Goal: Task Accomplishment & Management: Use online tool/utility

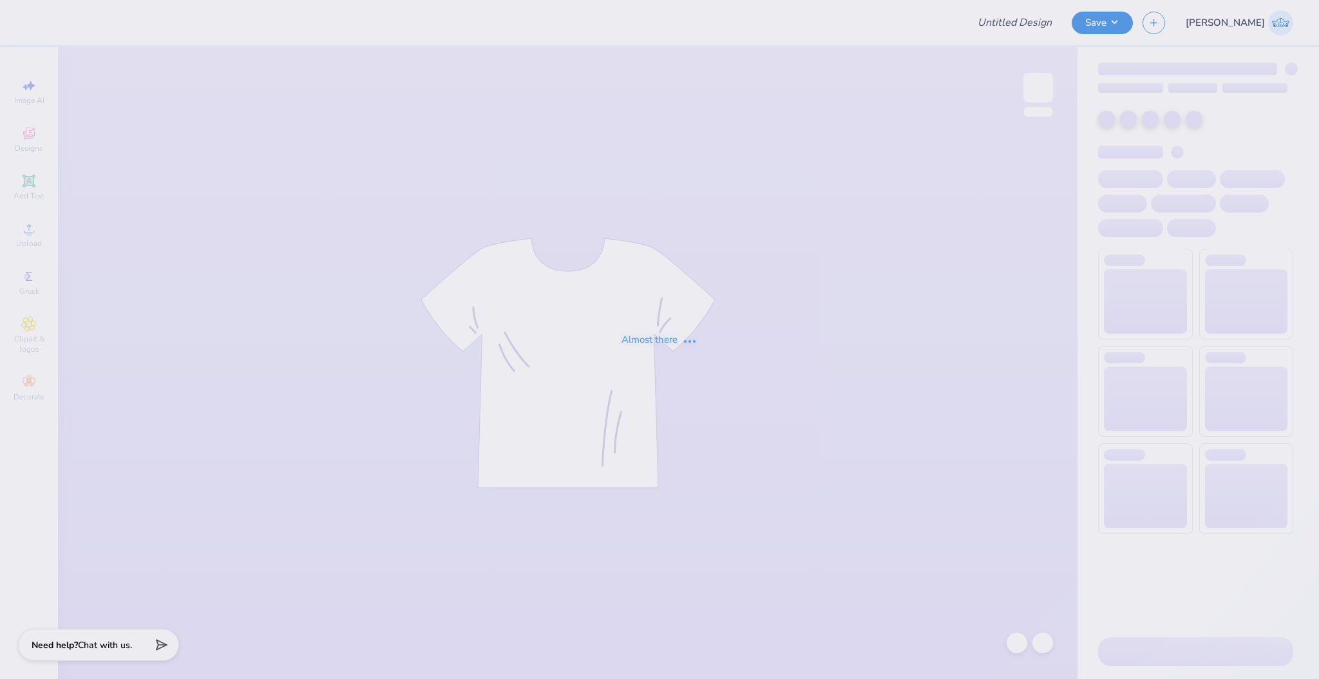
type input "ashleys bach"
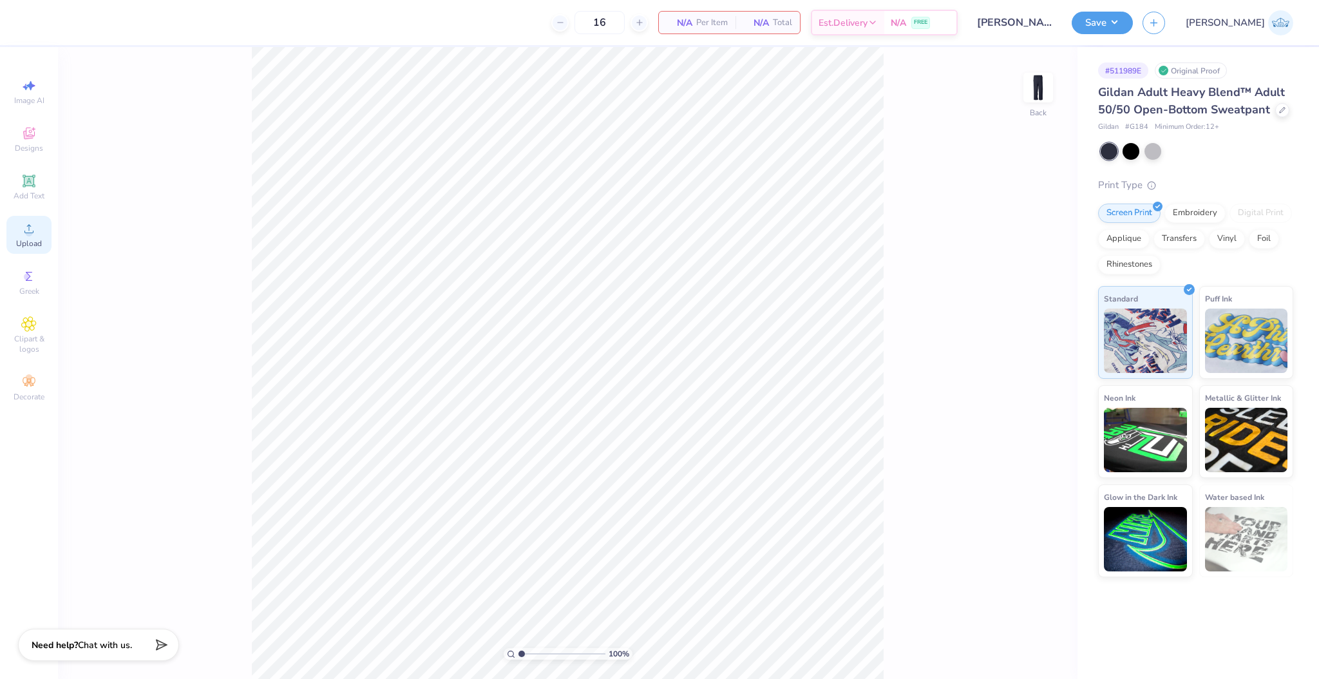
click at [13, 237] on div "Upload" at bounding box center [28, 235] width 45 height 38
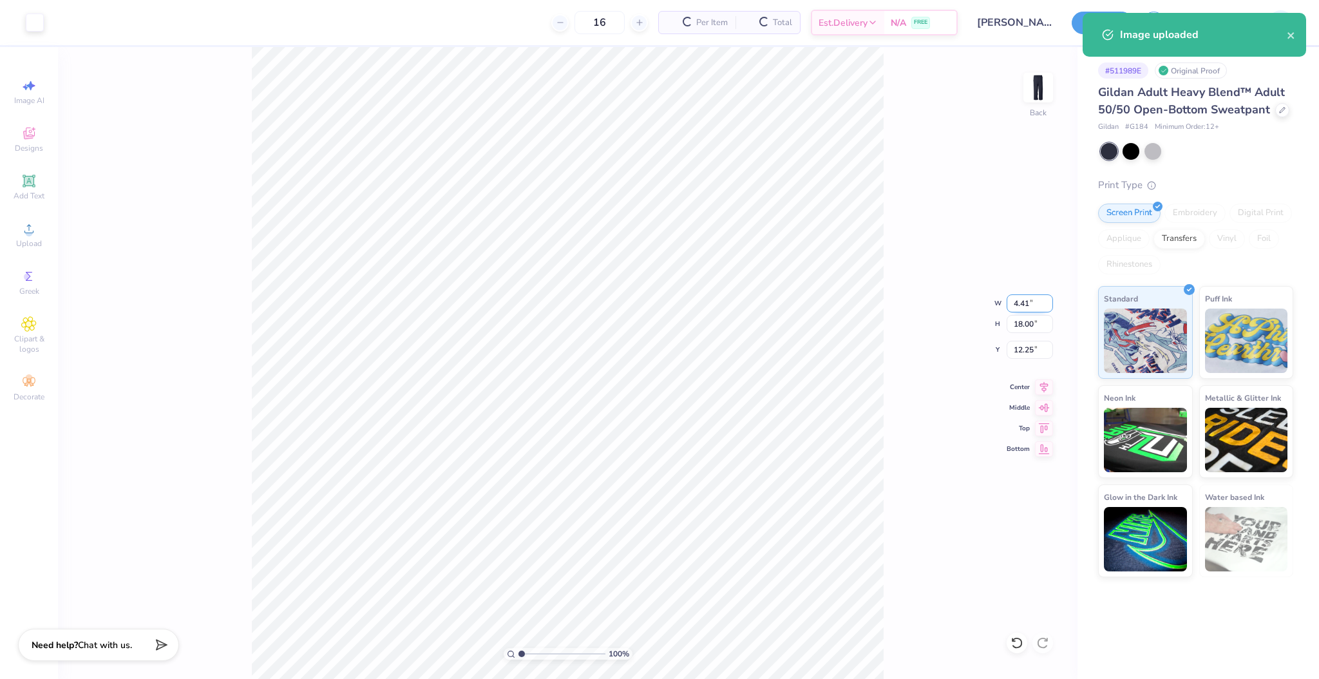
click at [1022, 309] on input "4.41" at bounding box center [1030, 303] width 46 height 18
type input "3.50"
type input "14.28"
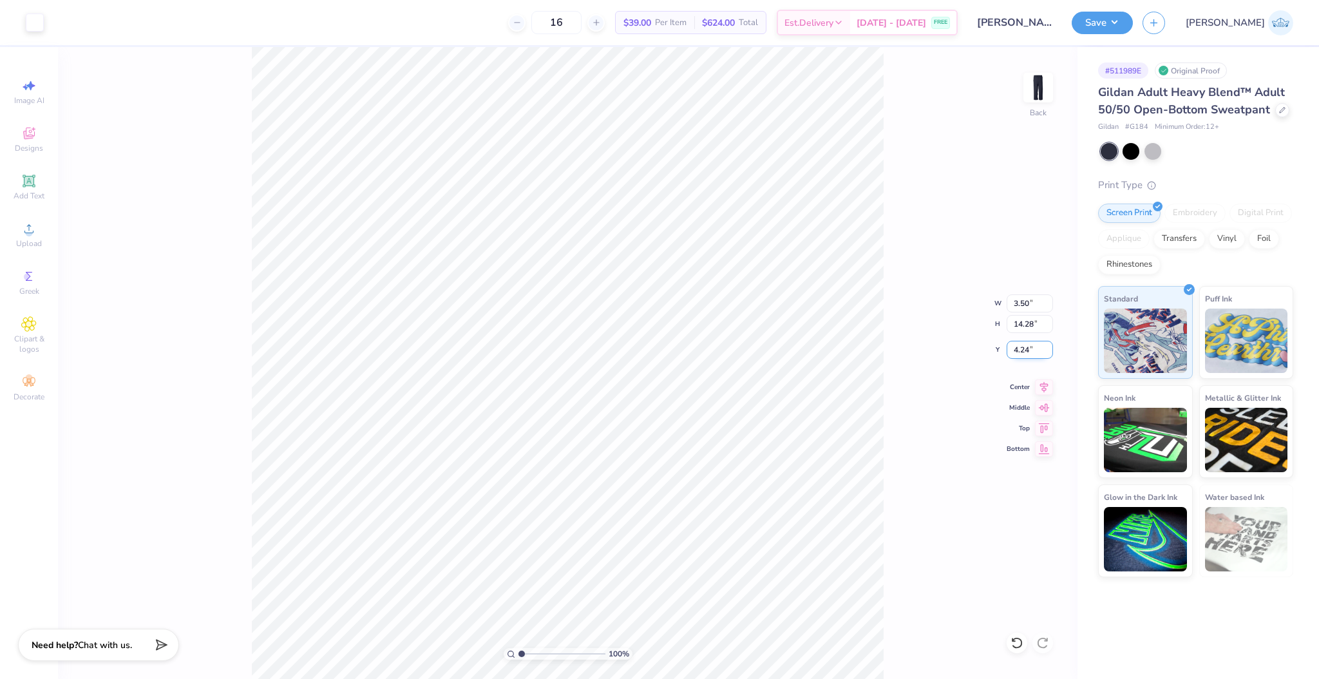
click at [1022, 352] on input "4.24" at bounding box center [1030, 350] width 46 height 18
type input "3.00"
click at [1028, 347] on input "3.00" at bounding box center [1030, 350] width 46 height 18
type input "6.00"
click at [947, 397] on div "100 % Back W 3.50 3.50 " H 14.28 14.28 " Y 6.00 6.00 " Center Middle Top Bottom" at bounding box center [568, 363] width 1020 height 632
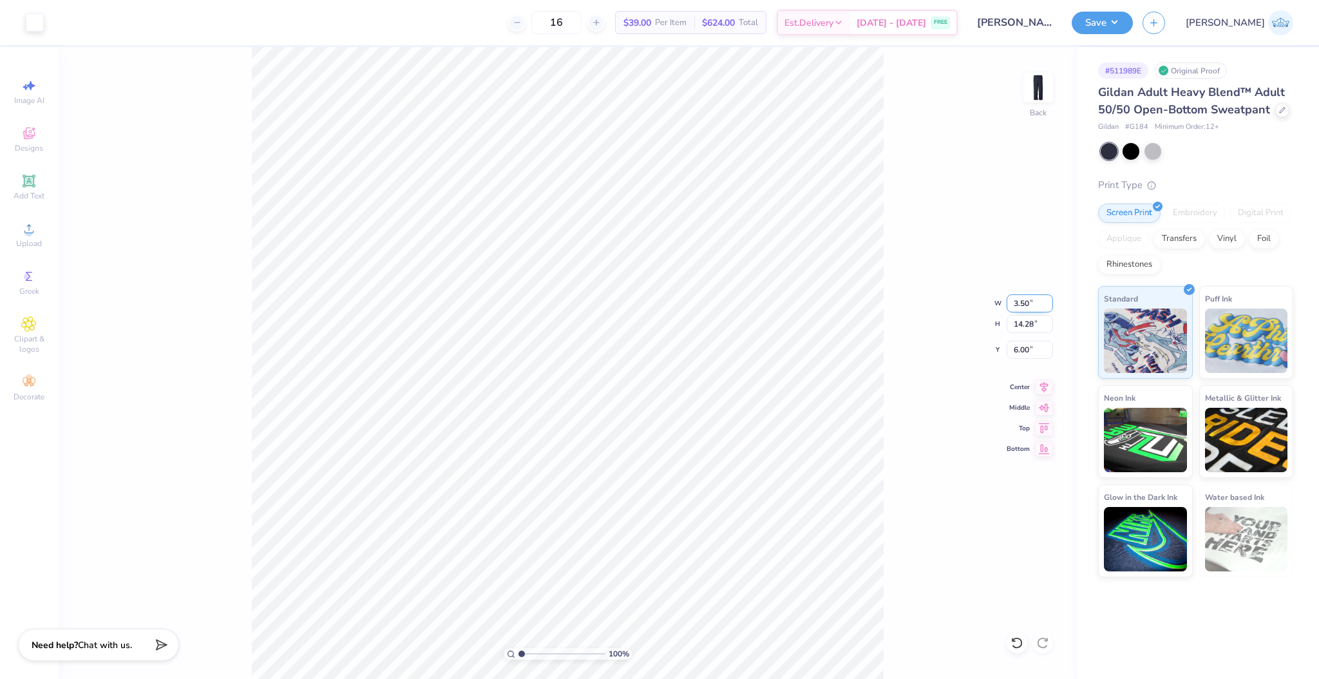
click at [1019, 303] on input "3.50" at bounding box center [1030, 303] width 46 height 18
click at [1133, 31] on button "Save" at bounding box center [1102, 21] width 61 height 23
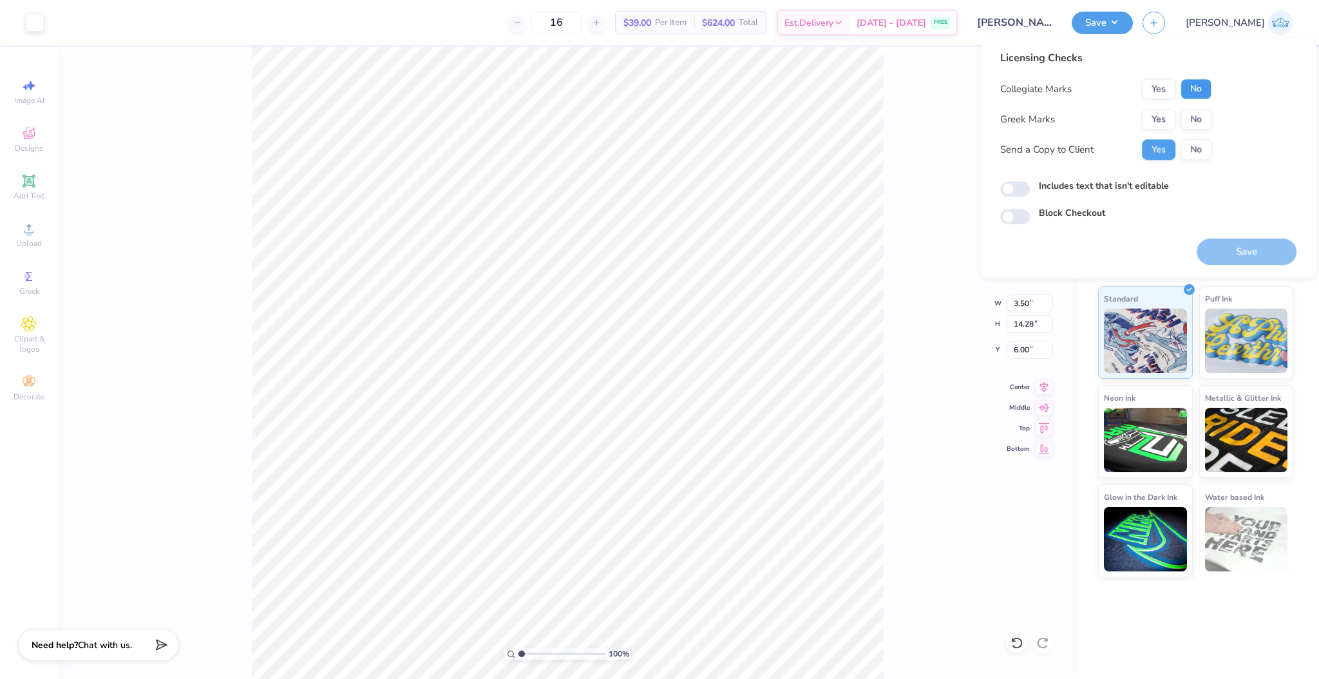
click at [1202, 86] on button "No" at bounding box center [1196, 89] width 31 height 21
click at [1198, 120] on button "No" at bounding box center [1196, 119] width 31 height 21
click at [1026, 188] on input "Includes text that isn't editable" at bounding box center [1016, 189] width 30 height 15
checkbox input "true"
click at [1214, 256] on button "Save" at bounding box center [1247, 251] width 100 height 26
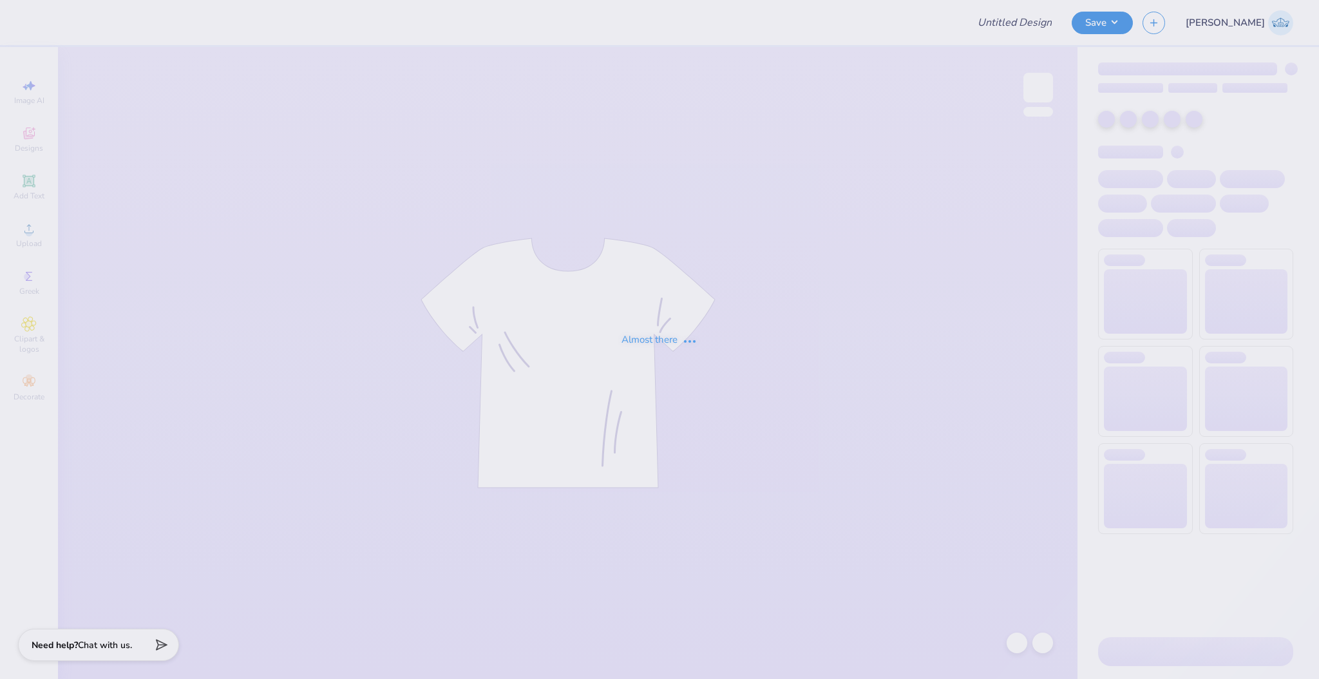
type input "parent's weekend 4"
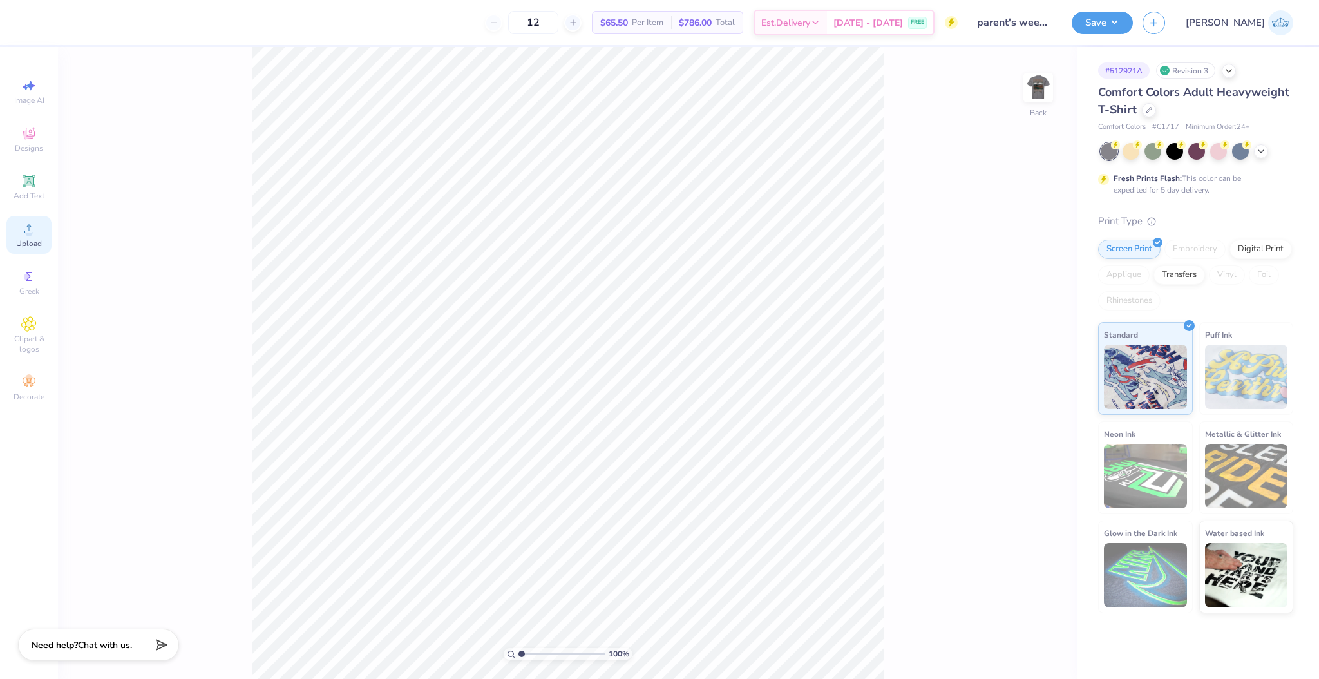
click at [32, 230] on icon at bounding box center [28, 228] width 15 height 15
click at [31, 233] on circle at bounding box center [28, 232] width 7 height 7
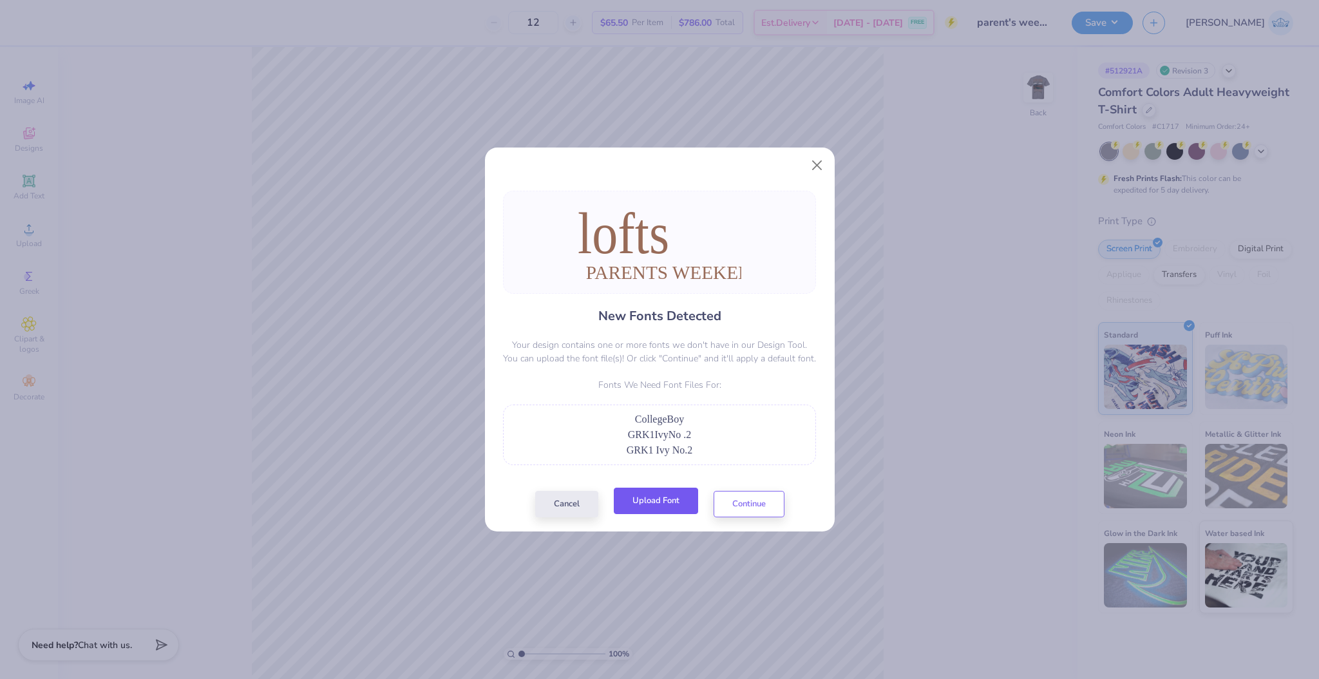
click at [665, 500] on button "Upload Font" at bounding box center [656, 501] width 84 height 26
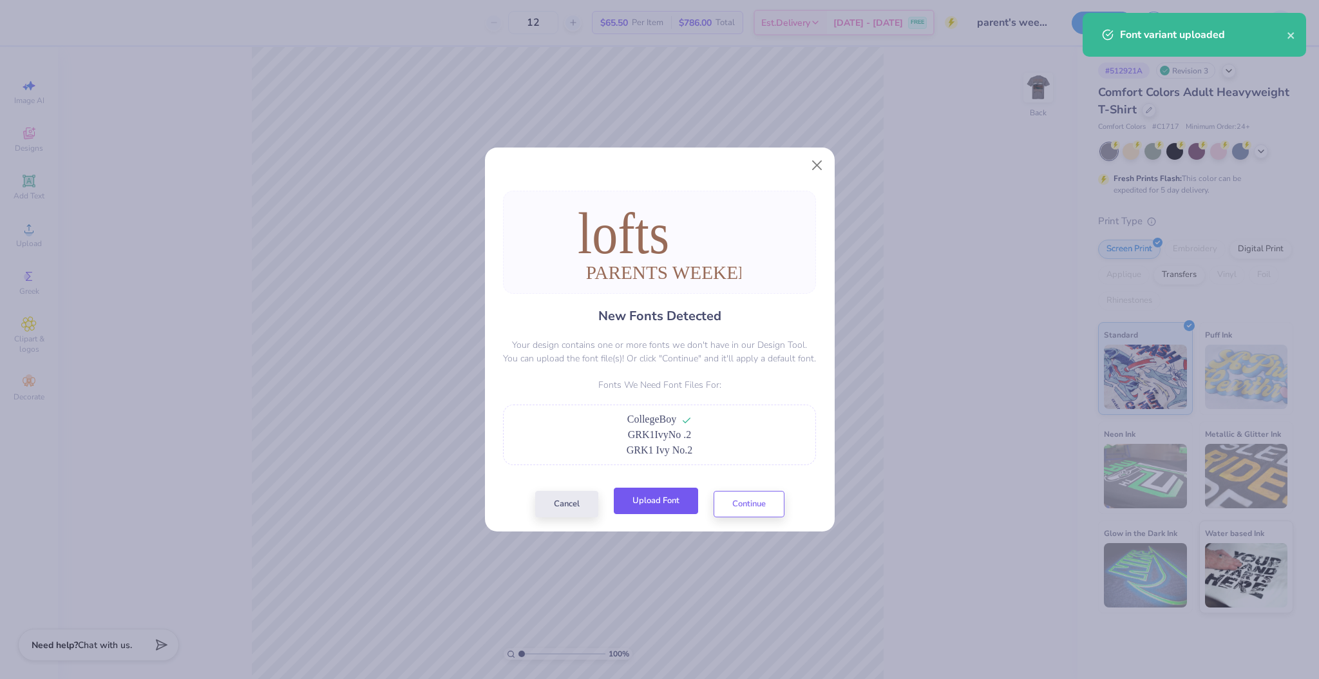
click at [658, 503] on button "Upload Font" at bounding box center [656, 501] width 84 height 26
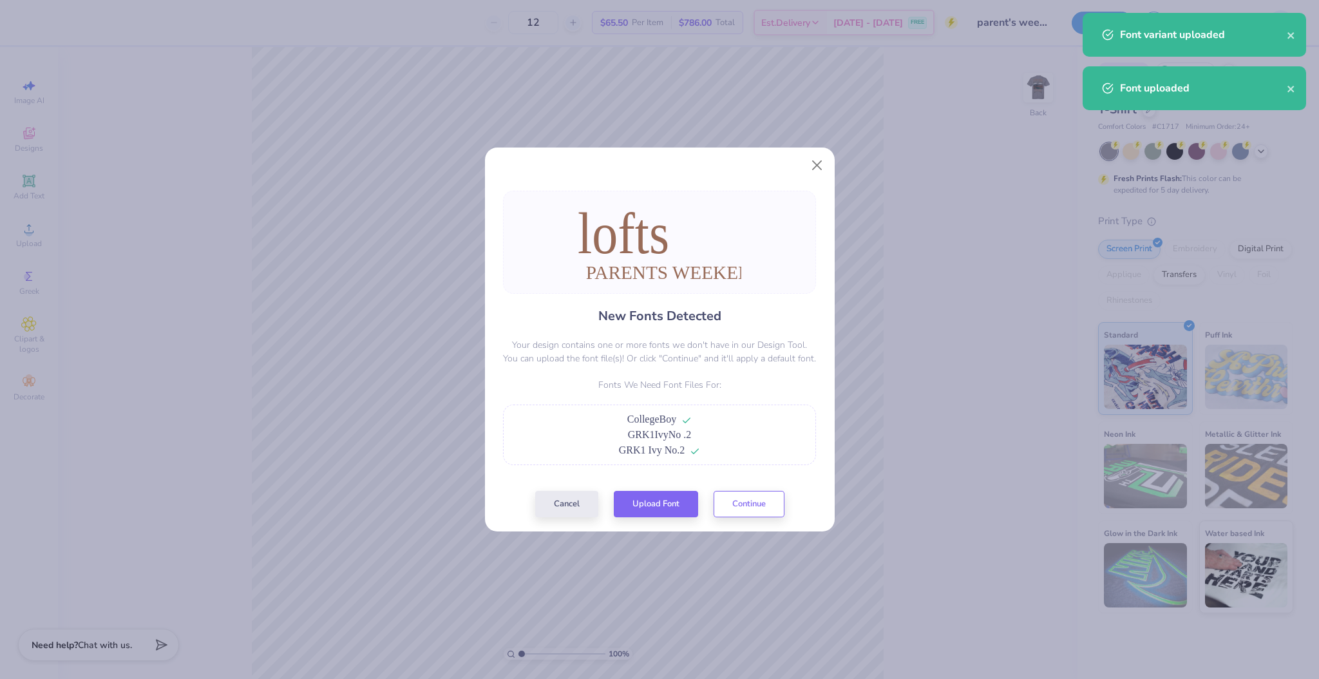
click at [736, 491] on div "New Fonts Detected Your design contains one or more fonts we don't have in our …" at bounding box center [659, 354] width 321 height 327
click at [742, 497] on button "Continue" at bounding box center [749, 501] width 71 height 26
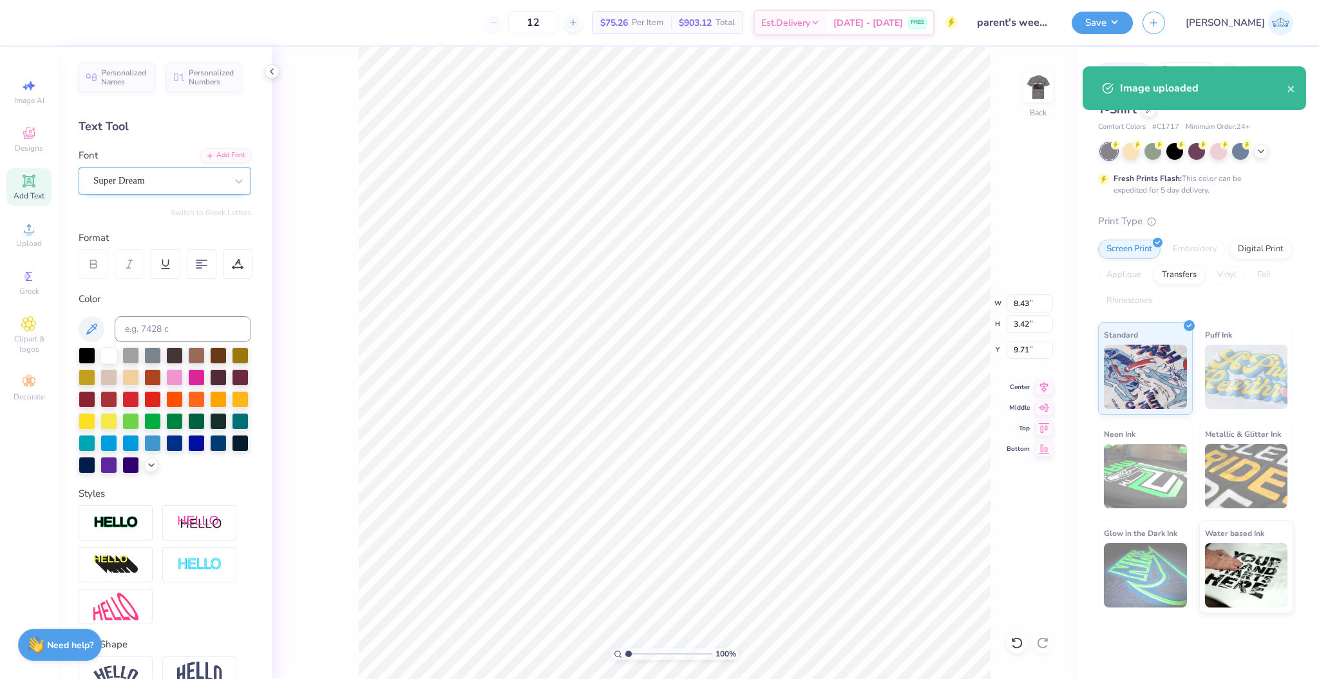
click at [160, 184] on div "Super Dream" at bounding box center [159, 181] width 135 height 20
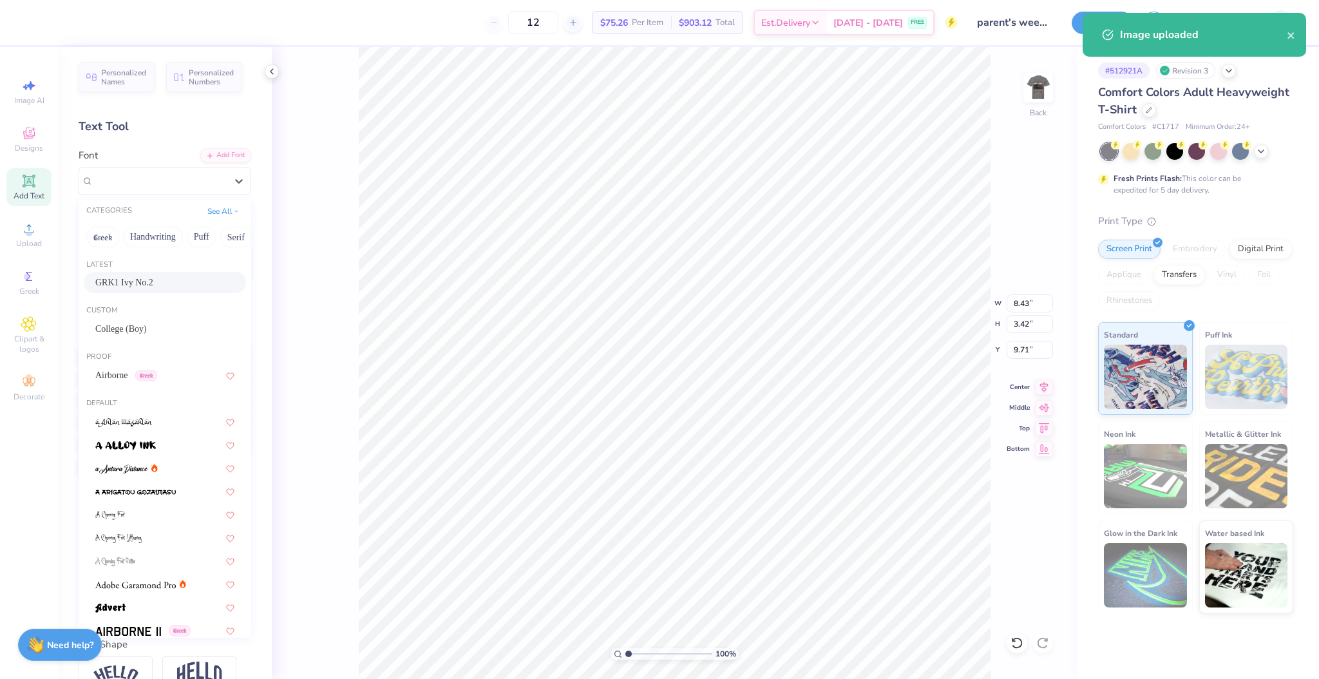
click at [168, 286] on div "GRK1 Ivy No.2" at bounding box center [164, 283] width 139 height 14
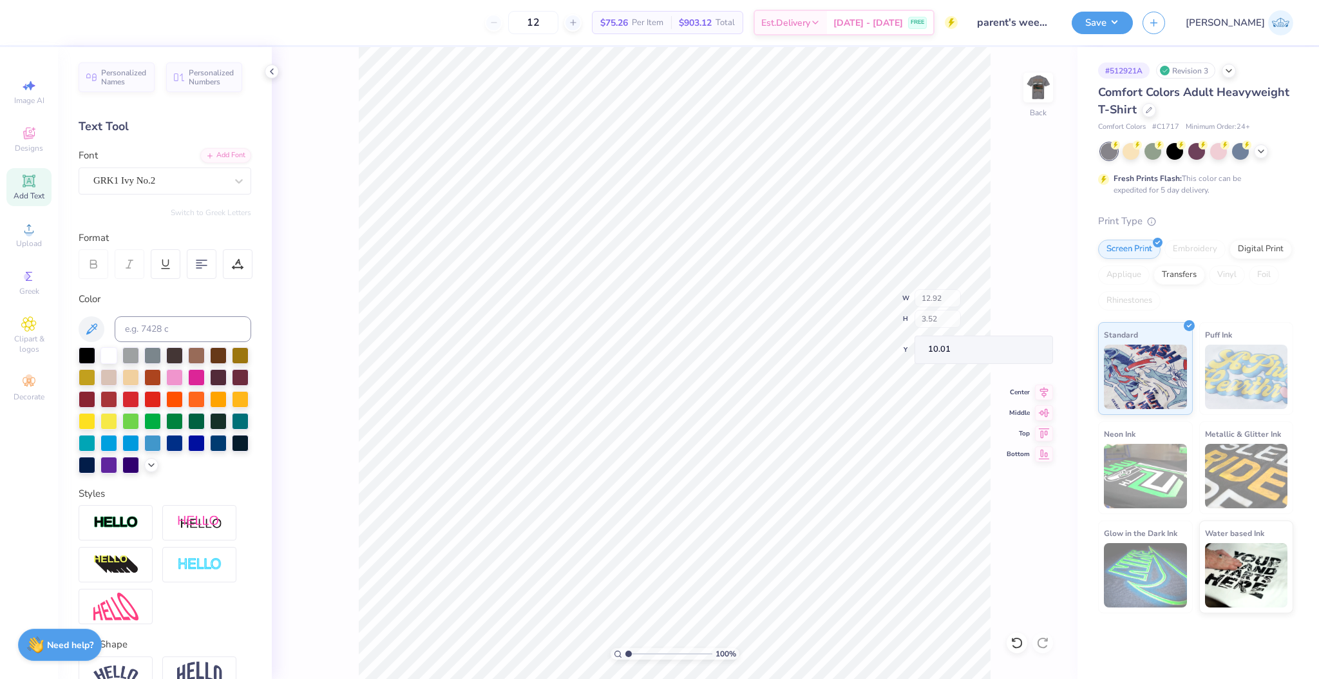
type input "12.92"
type input "3.52"
type input "10.01"
click at [131, 186] on div "Super Dream" at bounding box center [159, 181] width 135 height 20
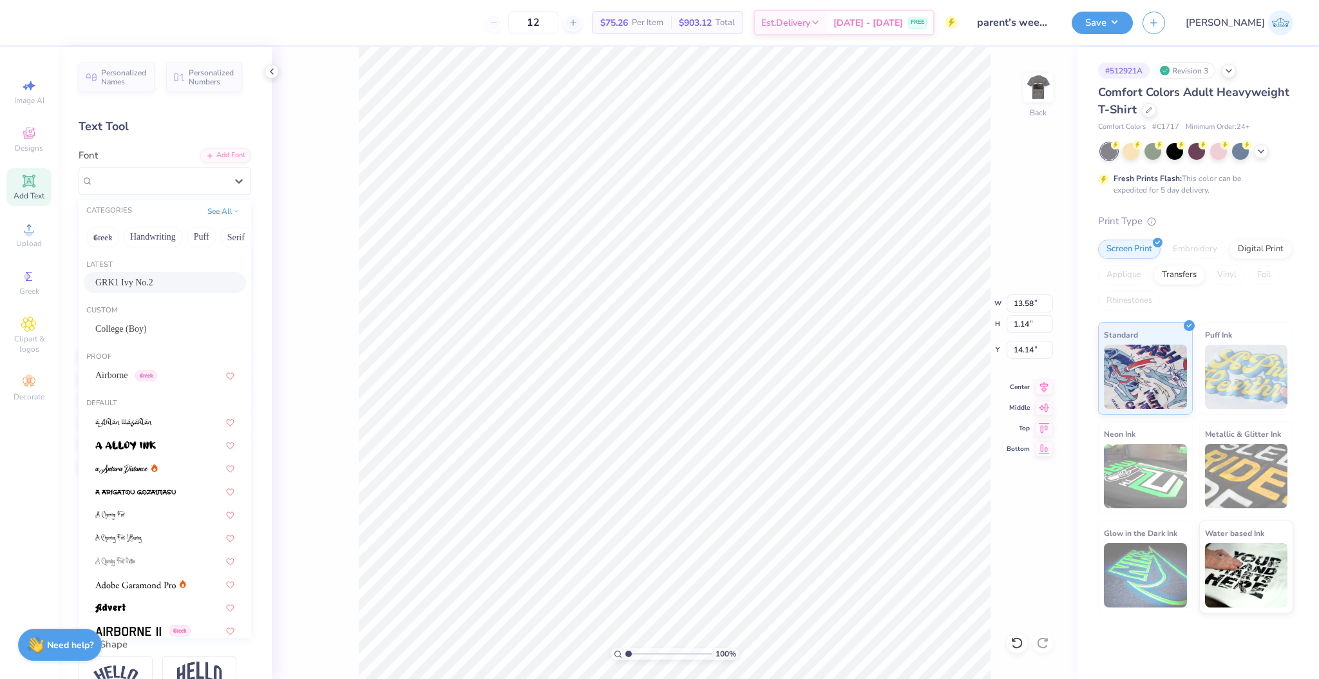
click at [144, 281] on span "GRK1 Ivy No.2" at bounding box center [124, 283] width 58 height 14
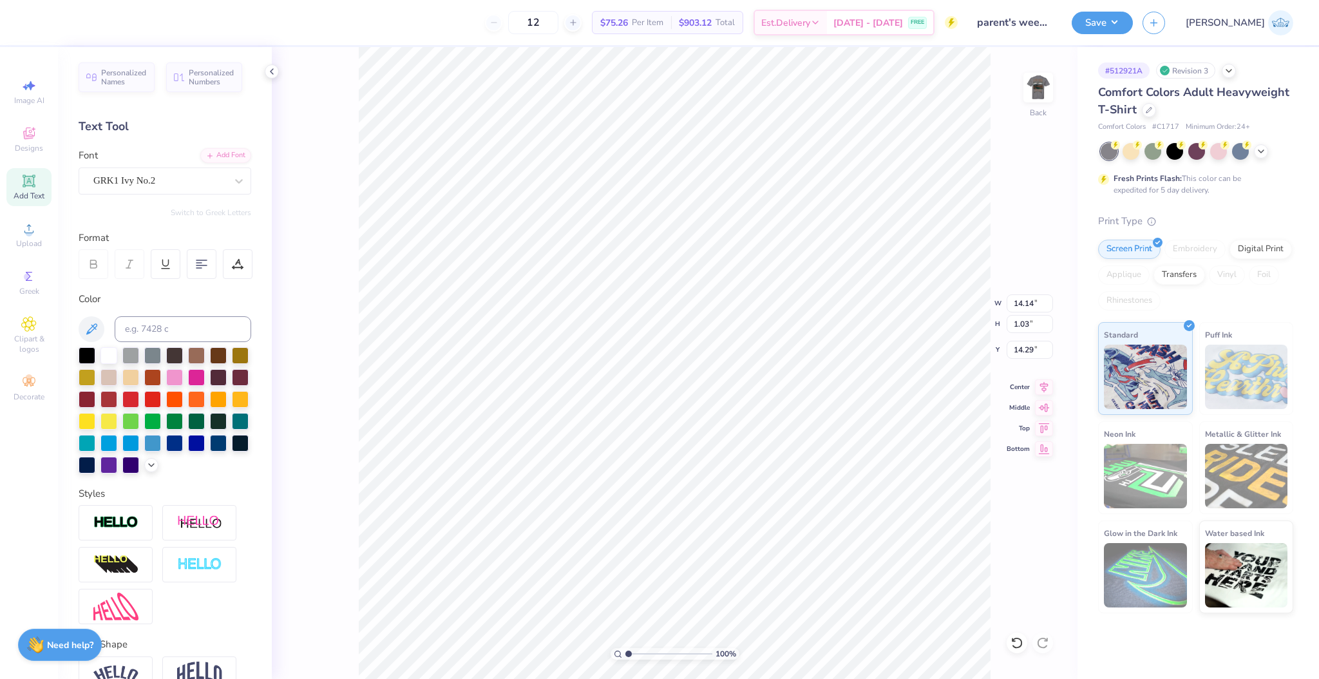
type input "14.14"
type input "1.03"
type input "14.29"
click at [144, 178] on div "GRK1 Ivy No.2" at bounding box center [159, 181] width 135 height 20
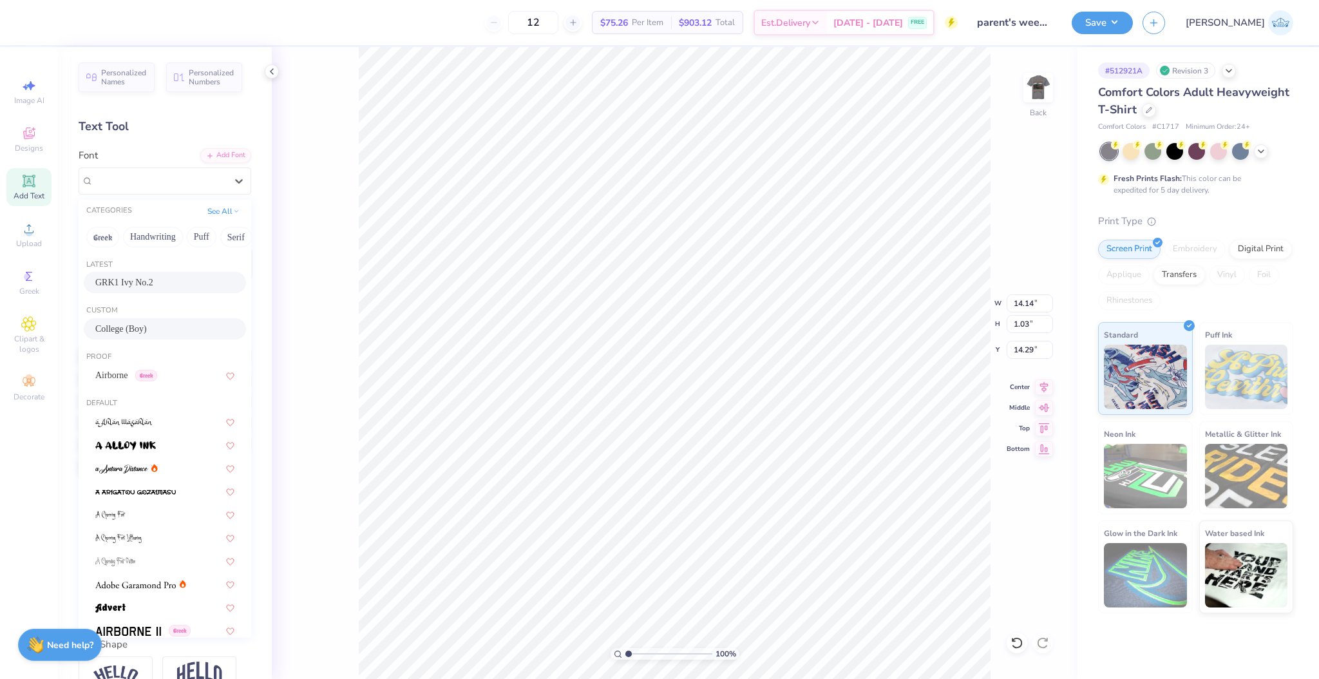
click at [144, 323] on div "College (Boy)" at bounding box center [164, 329] width 139 height 14
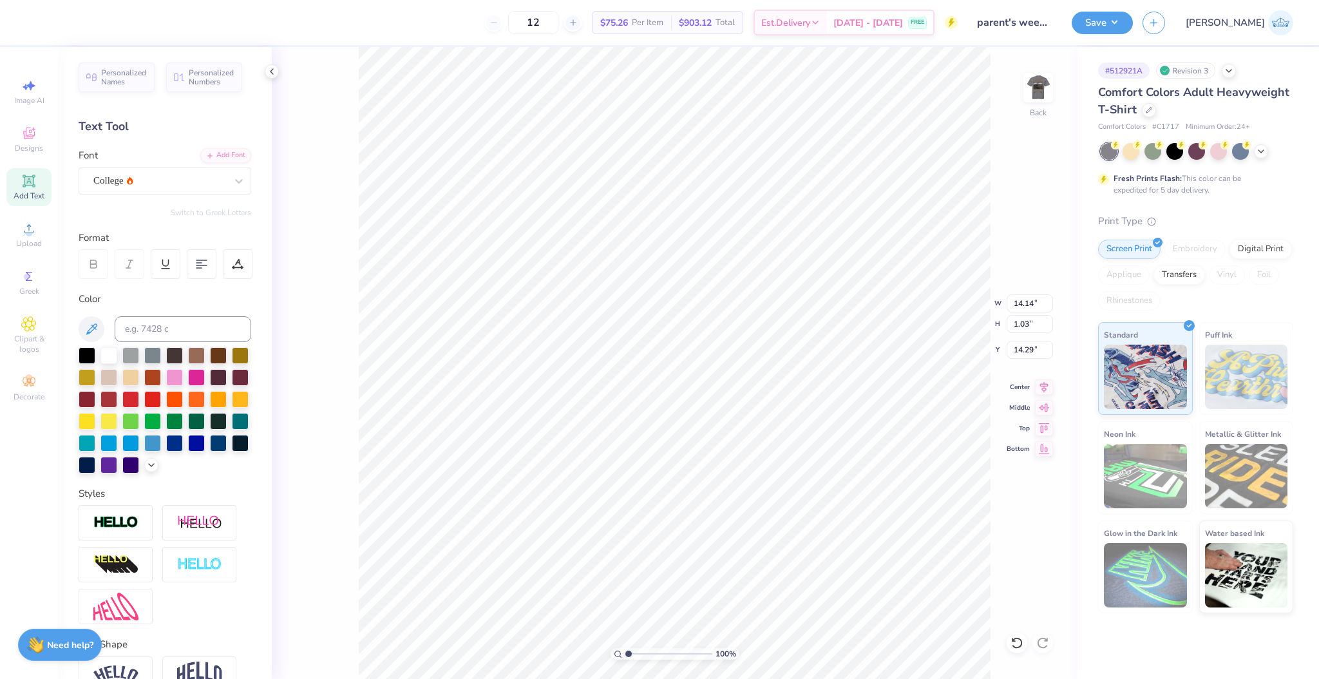
type input "10.95"
type input "1.31"
type input "14.14"
click at [1027, 386] on span "Center" at bounding box center [1018, 385] width 23 height 9
type input "12.92"
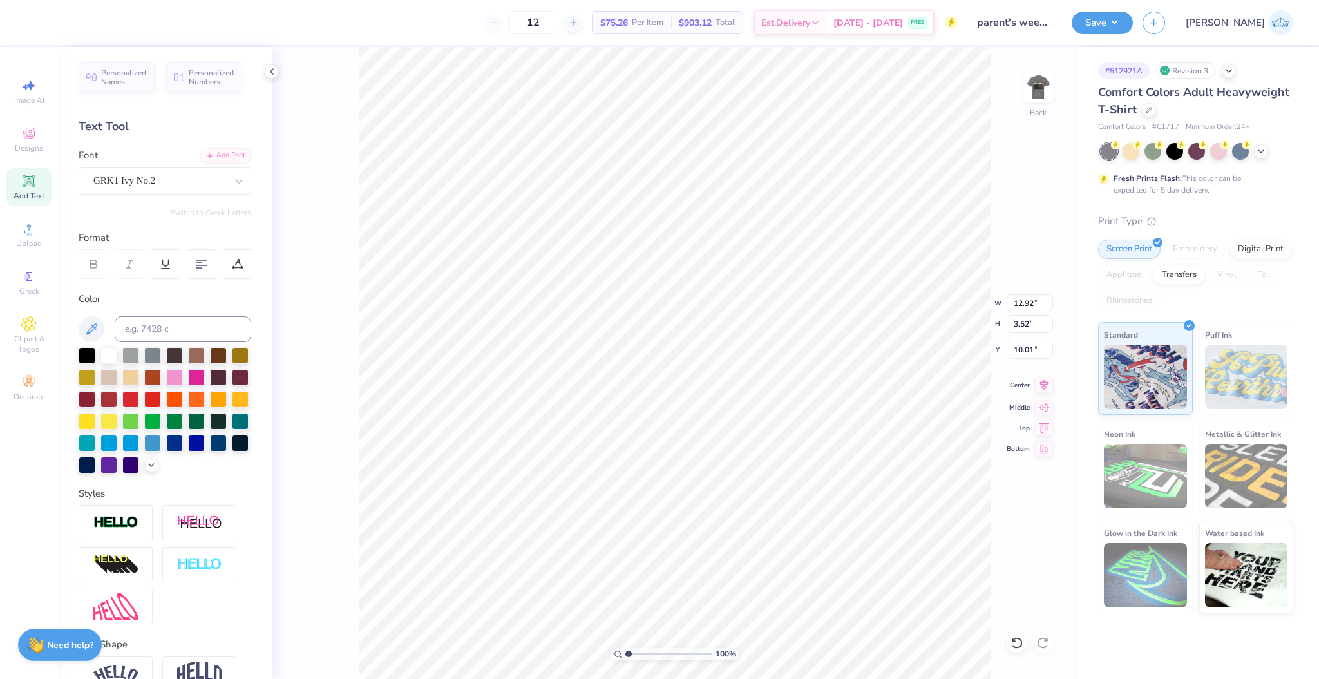
type input "3.52"
type input "10.01"
click at [1030, 391] on div "Center" at bounding box center [1030, 385] width 46 height 15
click at [1014, 304] on input "12.92" at bounding box center [1030, 303] width 46 height 18
type input "3.50"
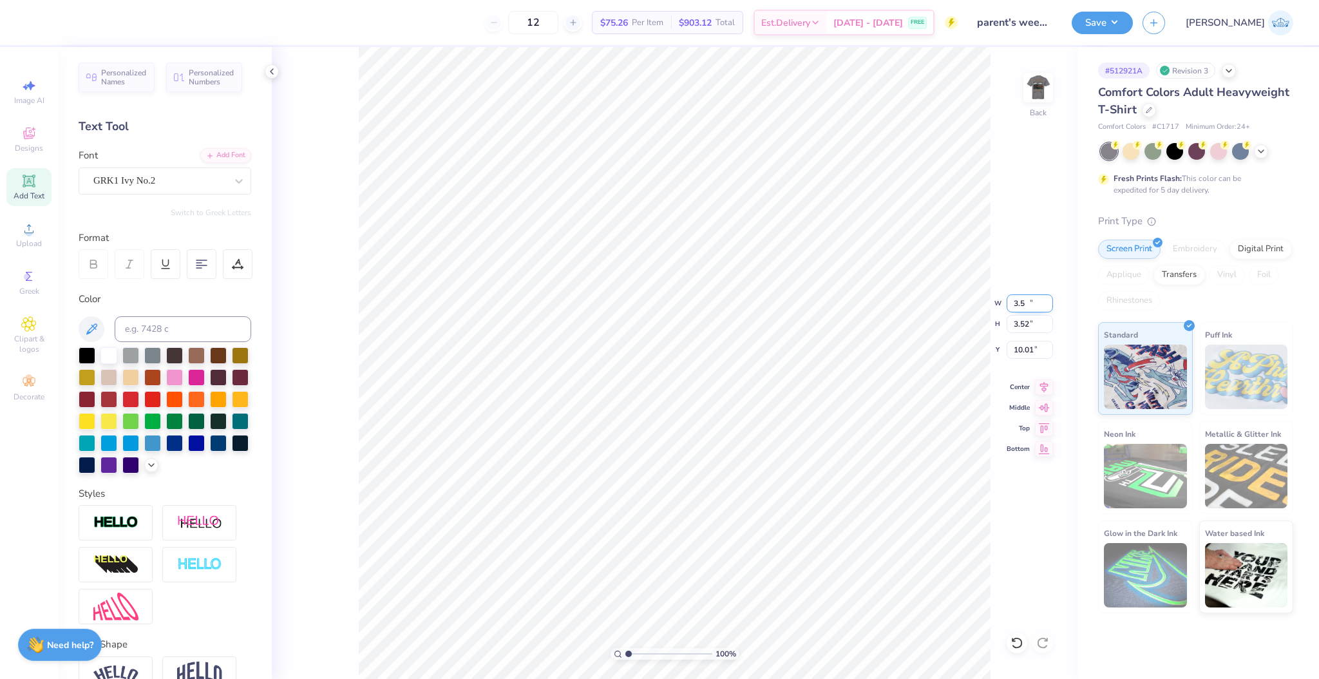
type input "0.95"
type input "11.30"
click at [1019, 636] on div at bounding box center [1017, 643] width 21 height 21
type input "12.92"
type input "3.52"
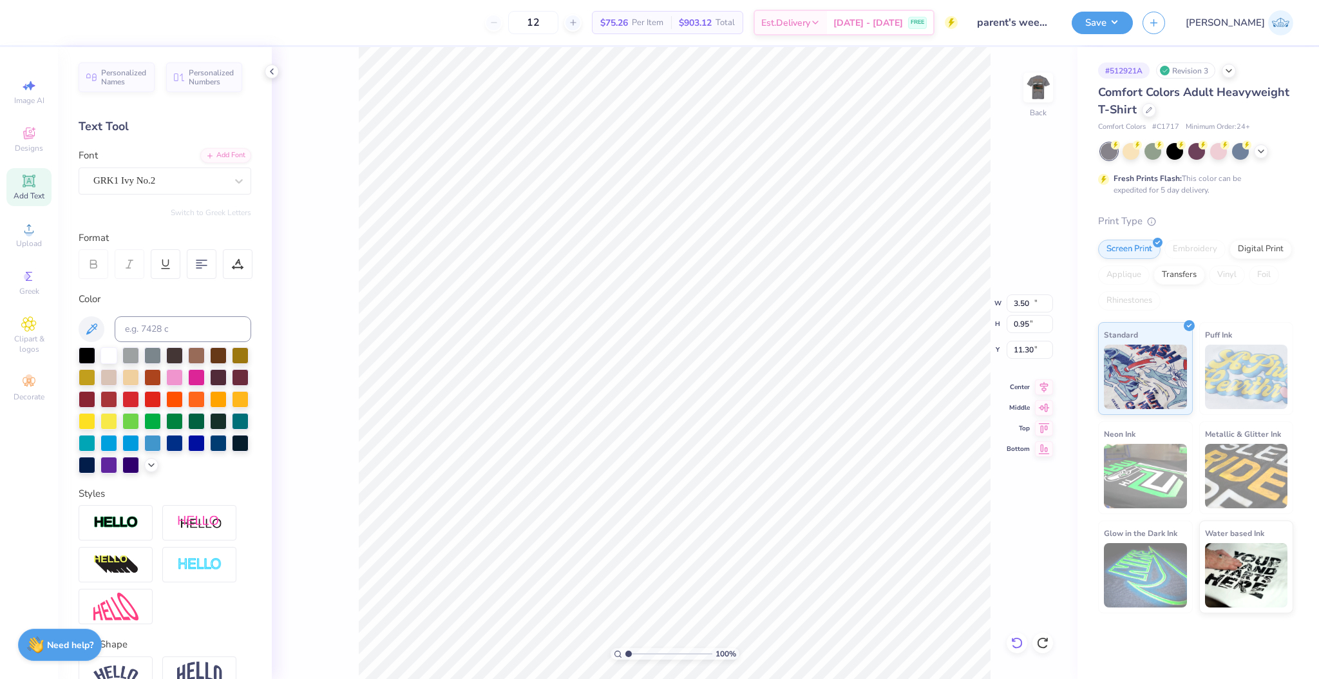
type input "10.01"
type input "5.44"
click at [669, 530] on li "Group" at bounding box center [659, 539] width 101 height 25
type input "5.27"
click at [1024, 305] on input "12.92" at bounding box center [1030, 303] width 46 height 18
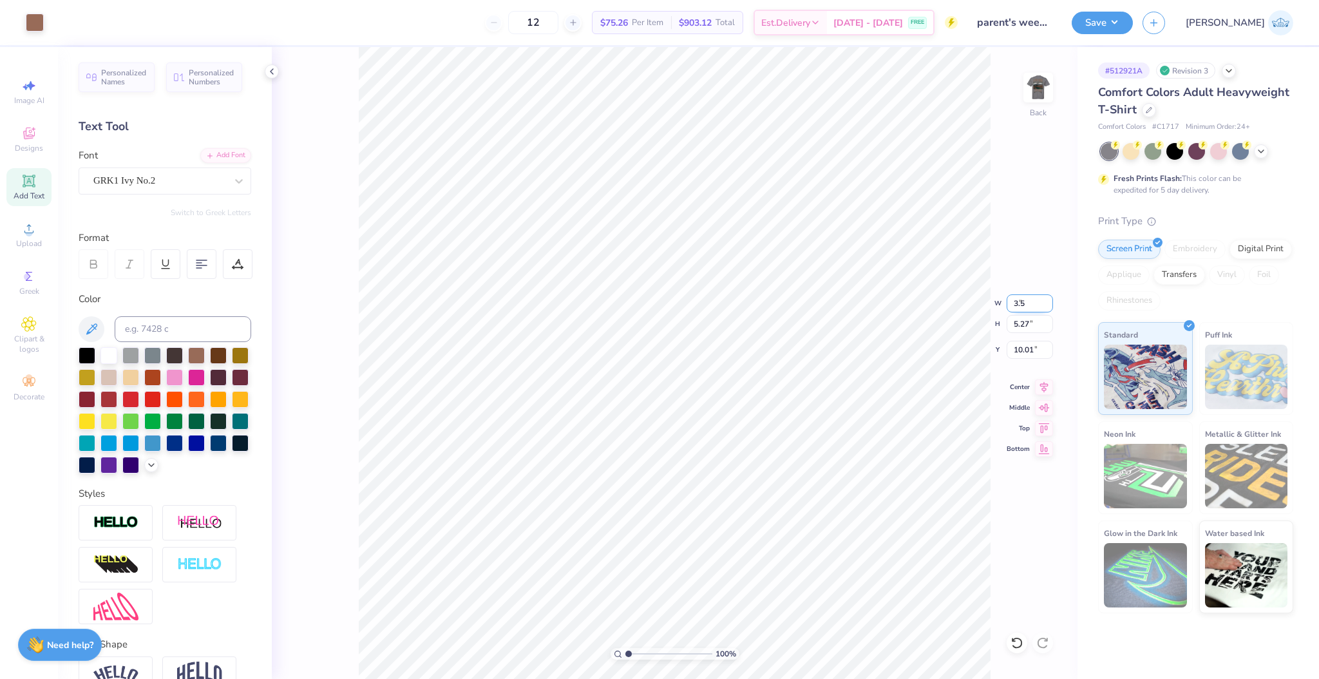
type input "3.50"
type input "1.43"
click at [1013, 351] on input "3.38" at bounding box center [1030, 350] width 46 height 18
type input "3.00"
click at [1043, 90] on img at bounding box center [1039, 88] width 52 height 52
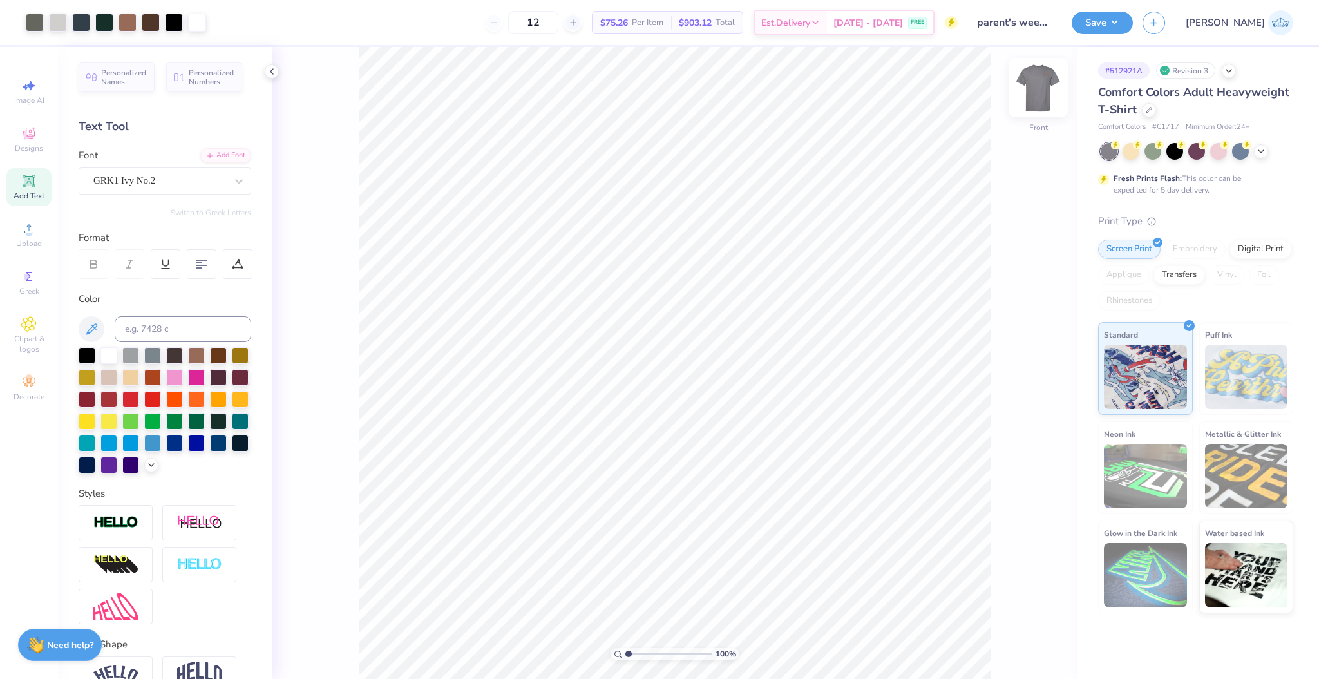
click at [1048, 93] on img at bounding box center [1039, 88] width 52 height 52
click at [1028, 97] on img at bounding box center [1039, 88] width 52 height 52
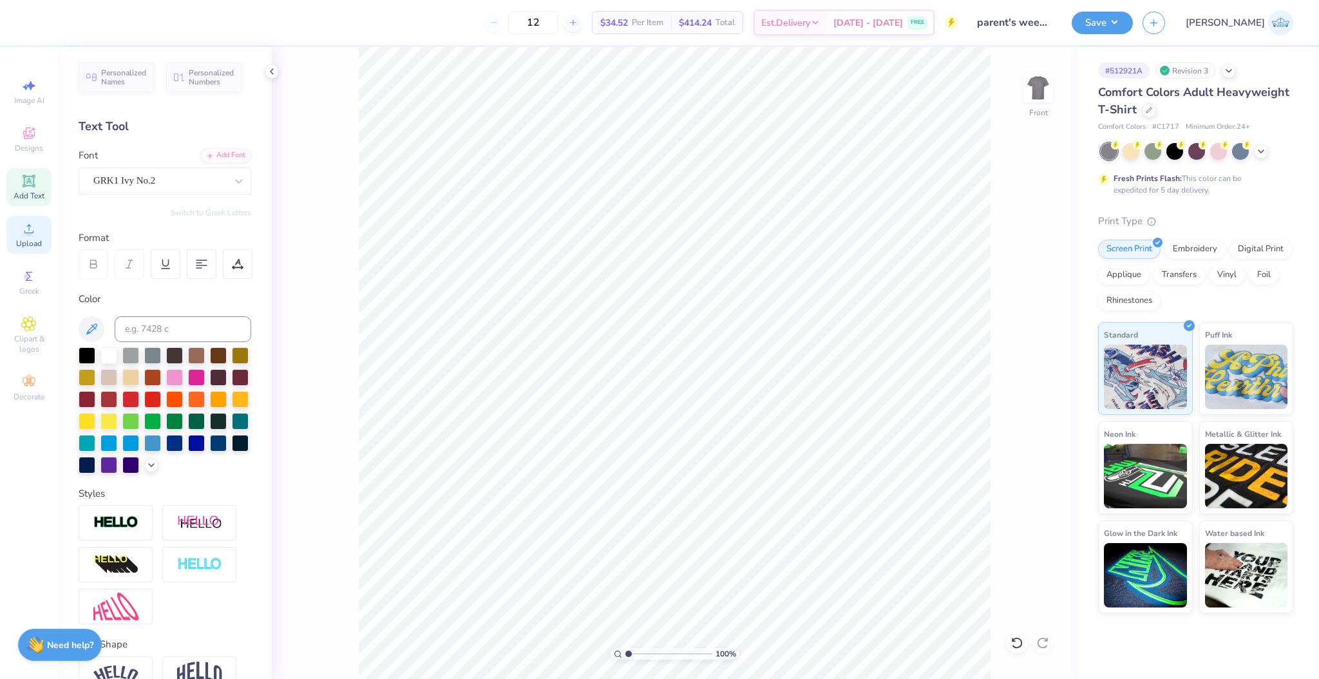
click at [28, 244] on span "Upload" at bounding box center [29, 243] width 26 height 10
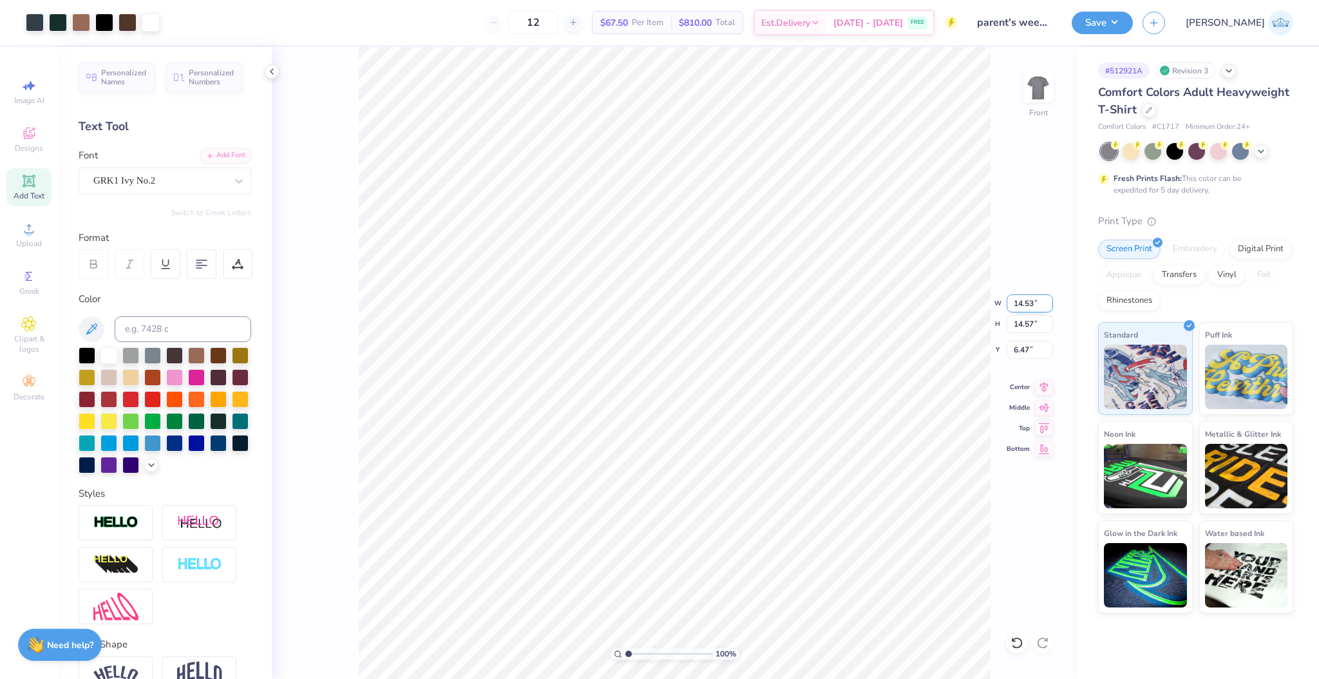
click at [1021, 308] on input "14.53" at bounding box center [1030, 303] width 46 height 18
type input "12.50"
type input "12.53"
click at [1015, 347] on input "7.49" at bounding box center [1030, 350] width 46 height 18
type input "3.00"
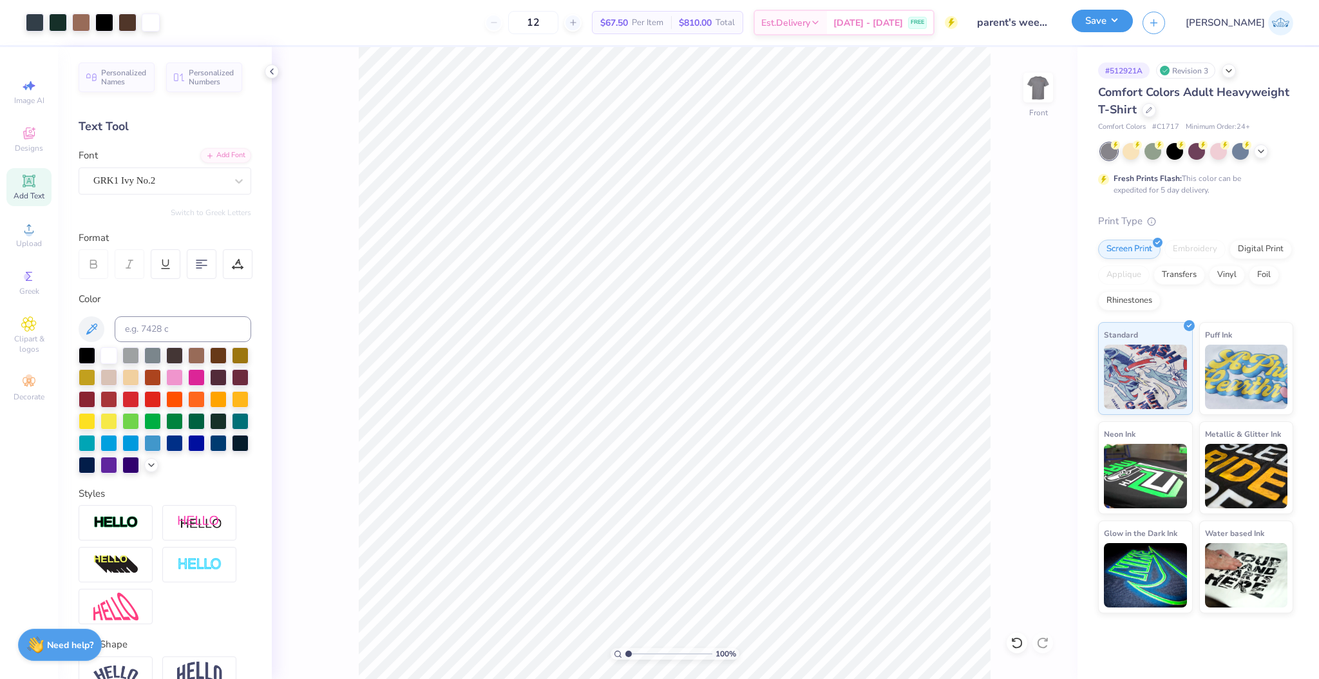
click at [1133, 29] on button "Save" at bounding box center [1102, 21] width 61 height 23
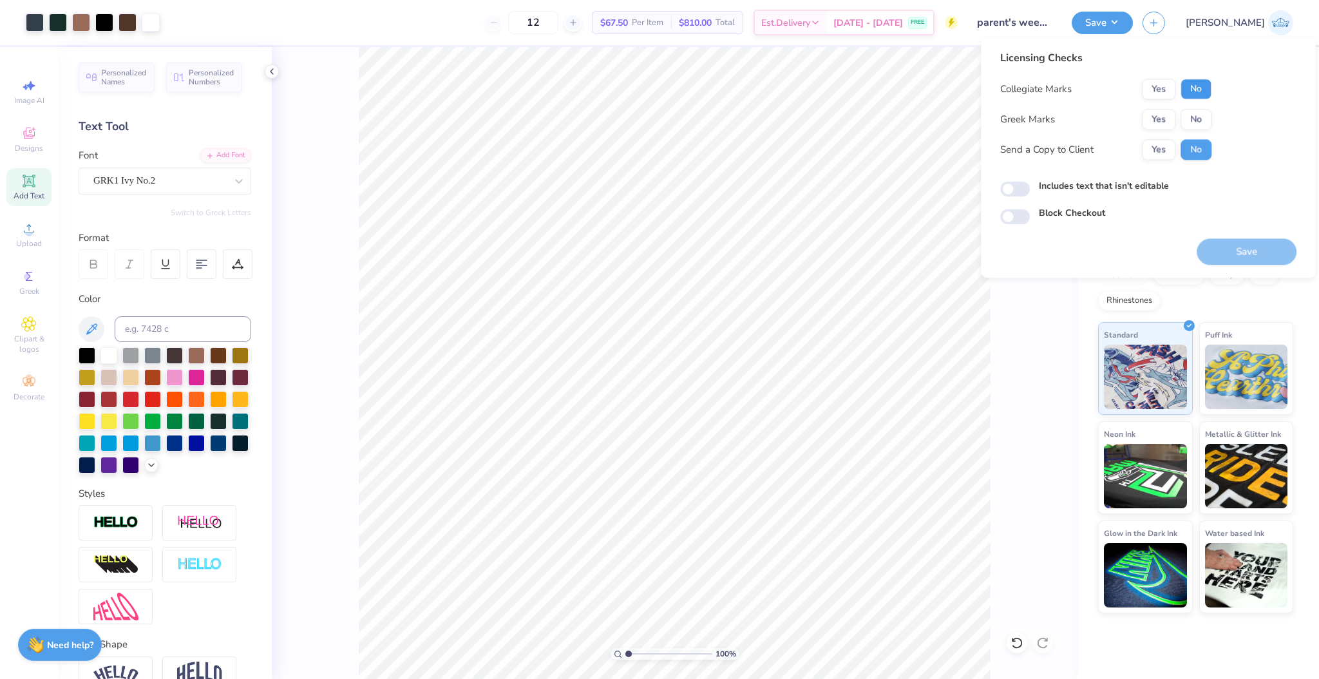
click at [1185, 86] on button "No" at bounding box center [1196, 89] width 31 height 21
click at [1189, 104] on div "Collegiate Marks Yes No Greek Marks Yes No Send a Copy to Client Yes No" at bounding box center [1106, 119] width 211 height 81
click at [1191, 128] on button "No" at bounding box center [1196, 119] width 31 height 21
click at [1169, 160] on button "Yes" at bounding box center [1159, 149] width 34 height 21
click at [1015, 190] on input "Includes text that isn't editable" at bounding box center [1016, 189] width 30 height 15
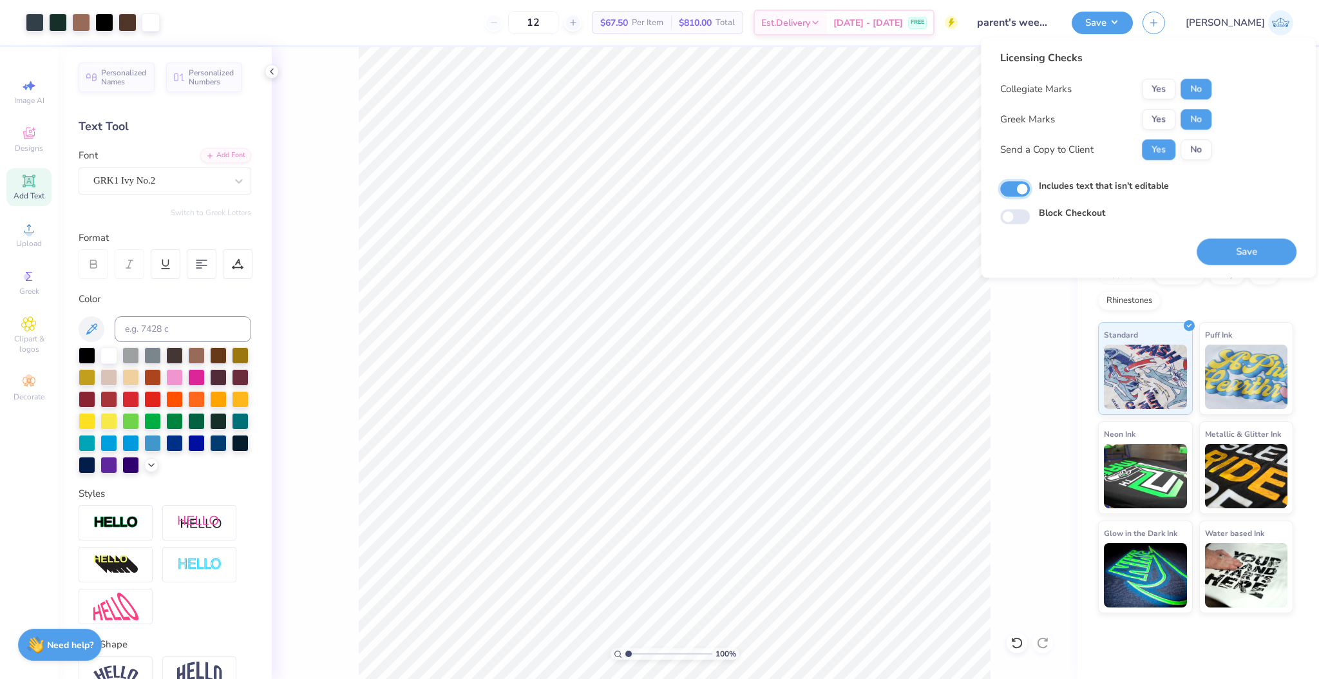
checkbox input "true"
click at [1219, 261] on button "Save" at bounding box center [1247, 251] width 100 height 26
